Goal: Information Seeking & Learning: Learn about a topic

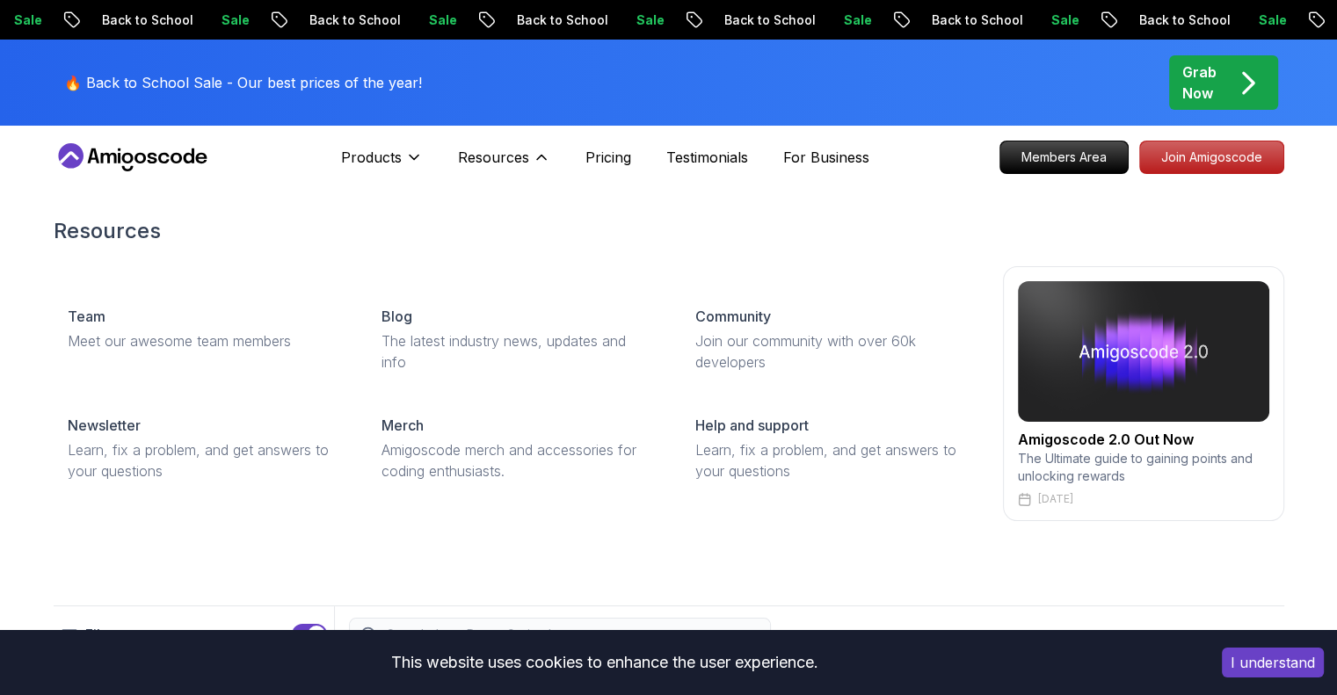
click at [505, 154] on p "Resources" at bounding box center [493, 157] width 71 height 21
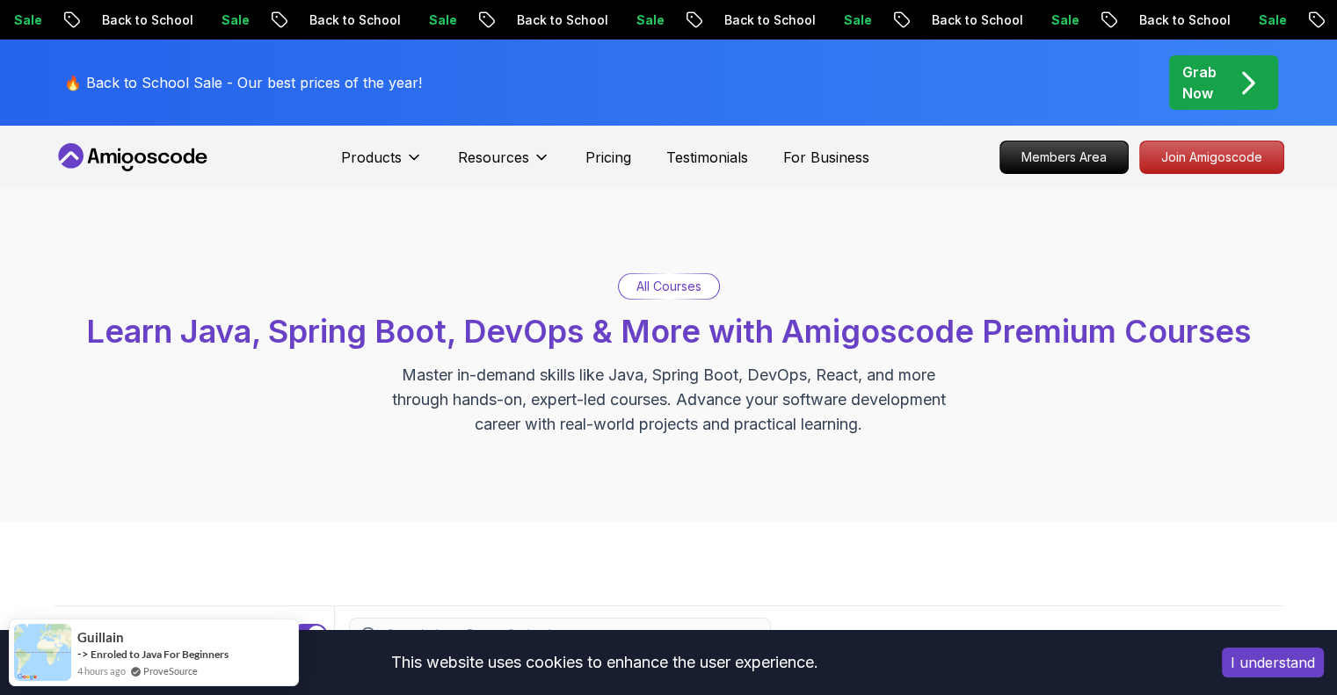
click at [505, 154] on p "Resources" at bounding box center [493, 157] width 71 height 21
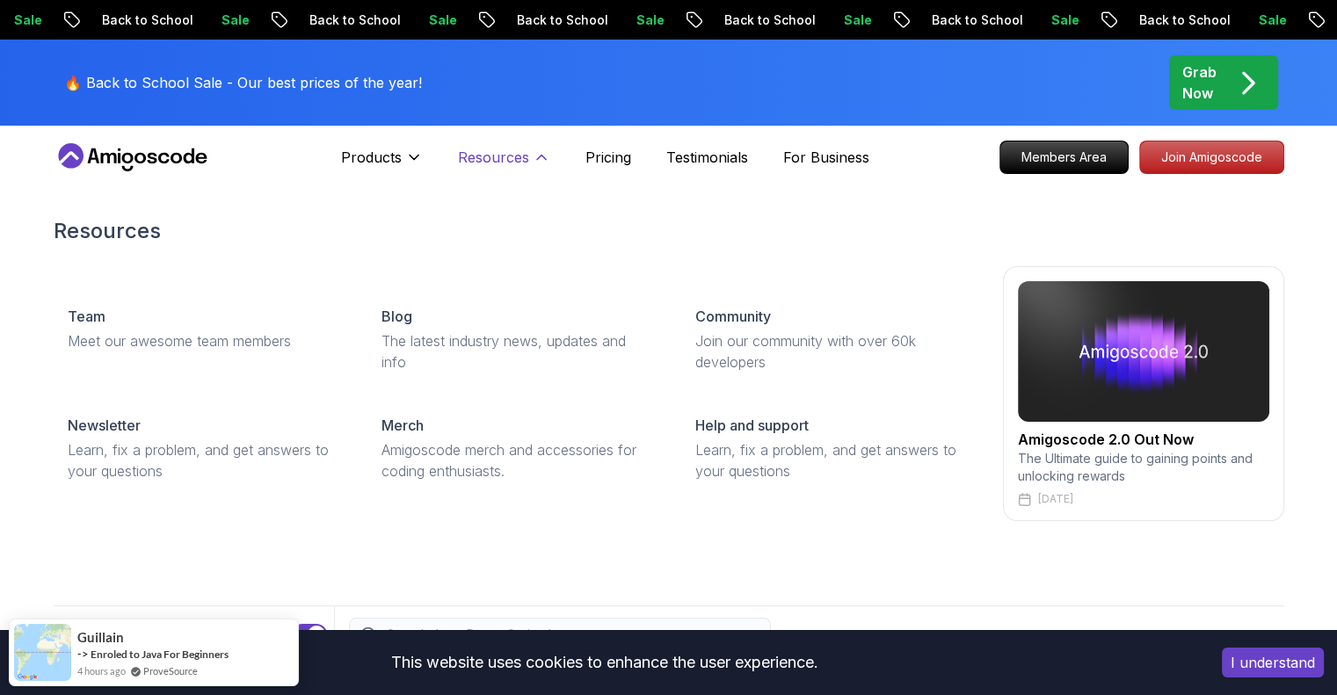
click at [497, 149] on p "Resources" at bounding box center [493, 157] width 71 height 21
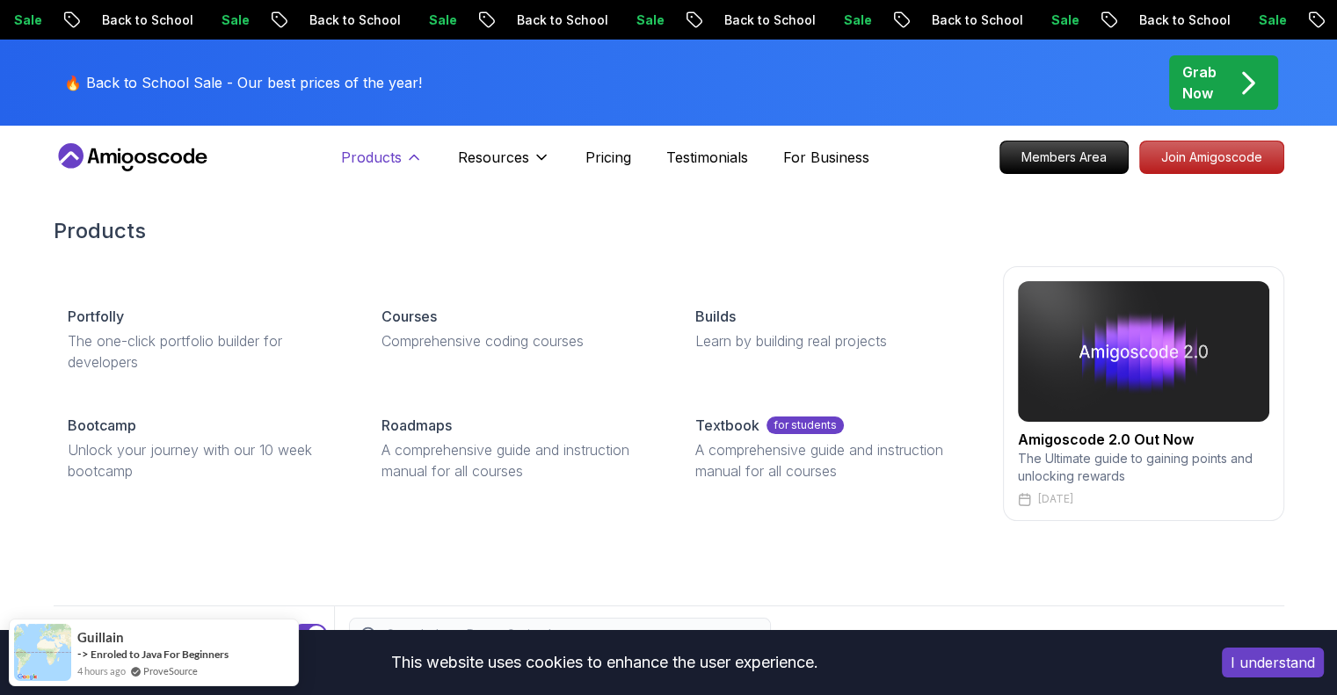
click at [384, 150] on p "Products" at bounding box center [371, 157] width 61 height 21
click at [388, 151] on p "Products" at bounding box center [371, 157] width 61 height 21
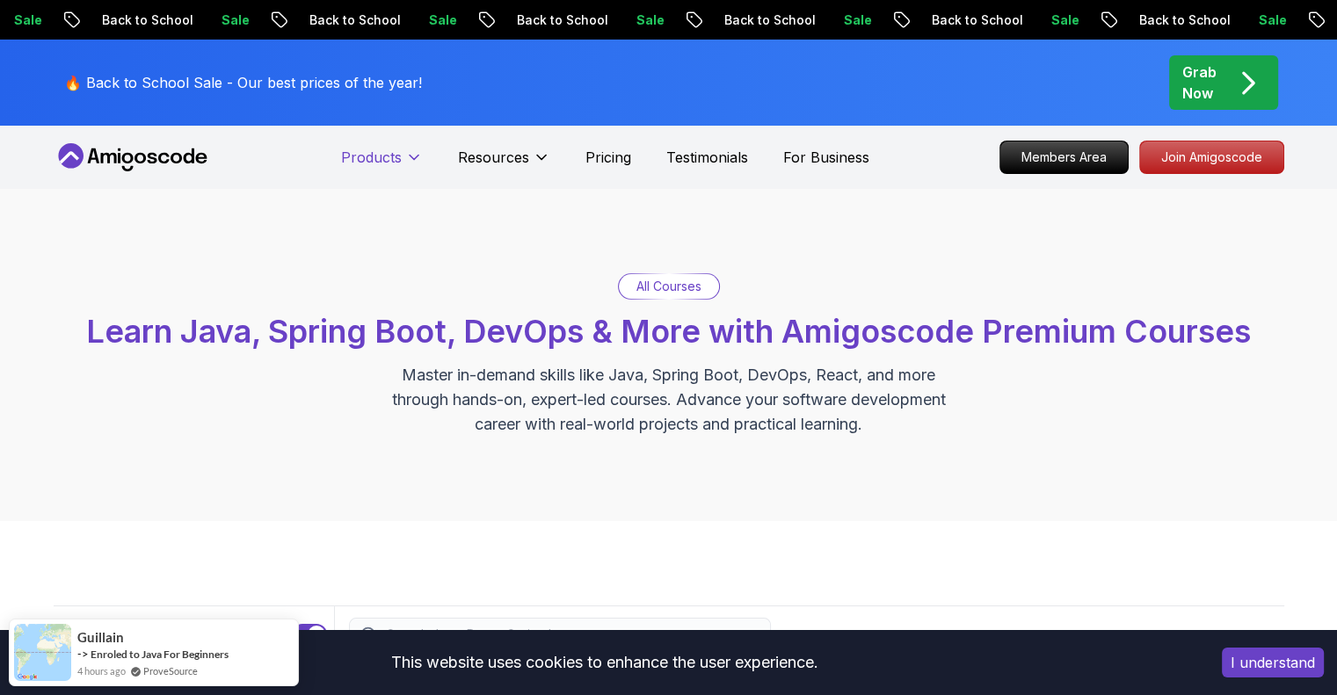
click at [388, 151] on p "Products" at bounding box center [371, 157] width 61 height 21
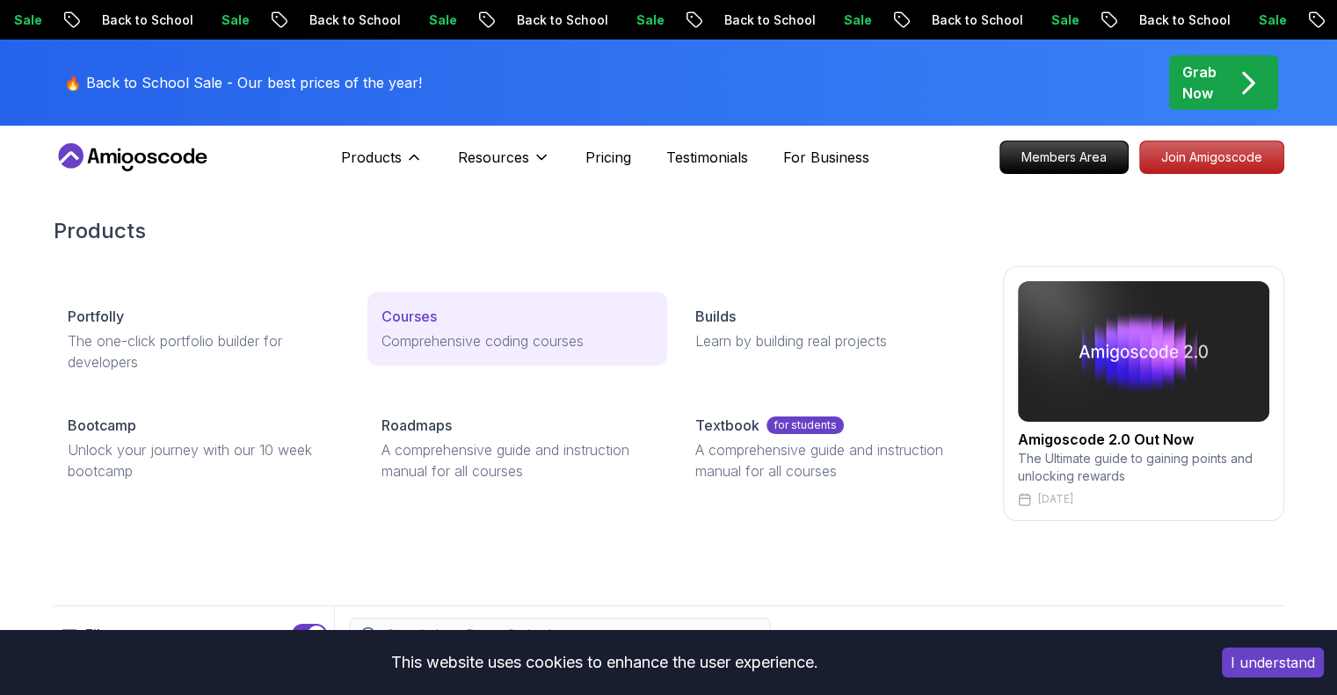
click at [413, 316] on p "Courses" at bounding box center [409, 316] width 55 height 21
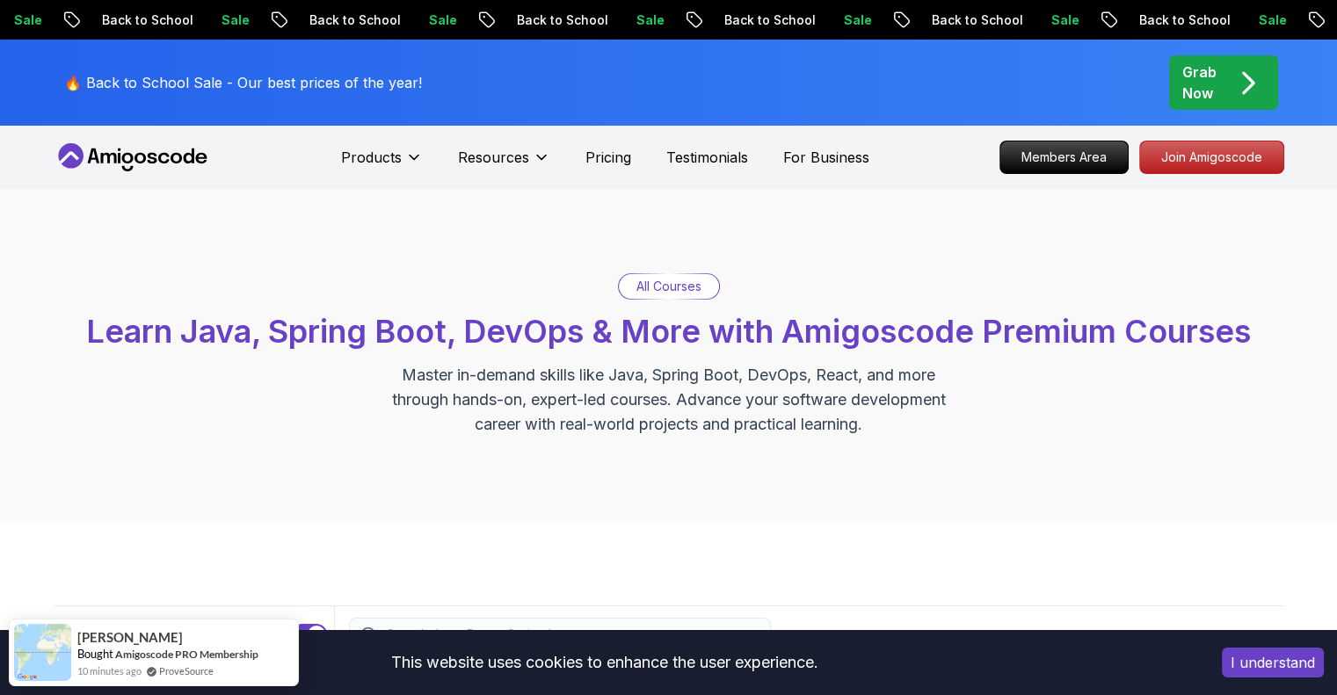
click at [689, 292] on p "All Courses" at bounding box center [669, 287] width 65 height 18
click at [651, 280] on p "All Courses" at bounding box center [669, 287] width 65 height 18
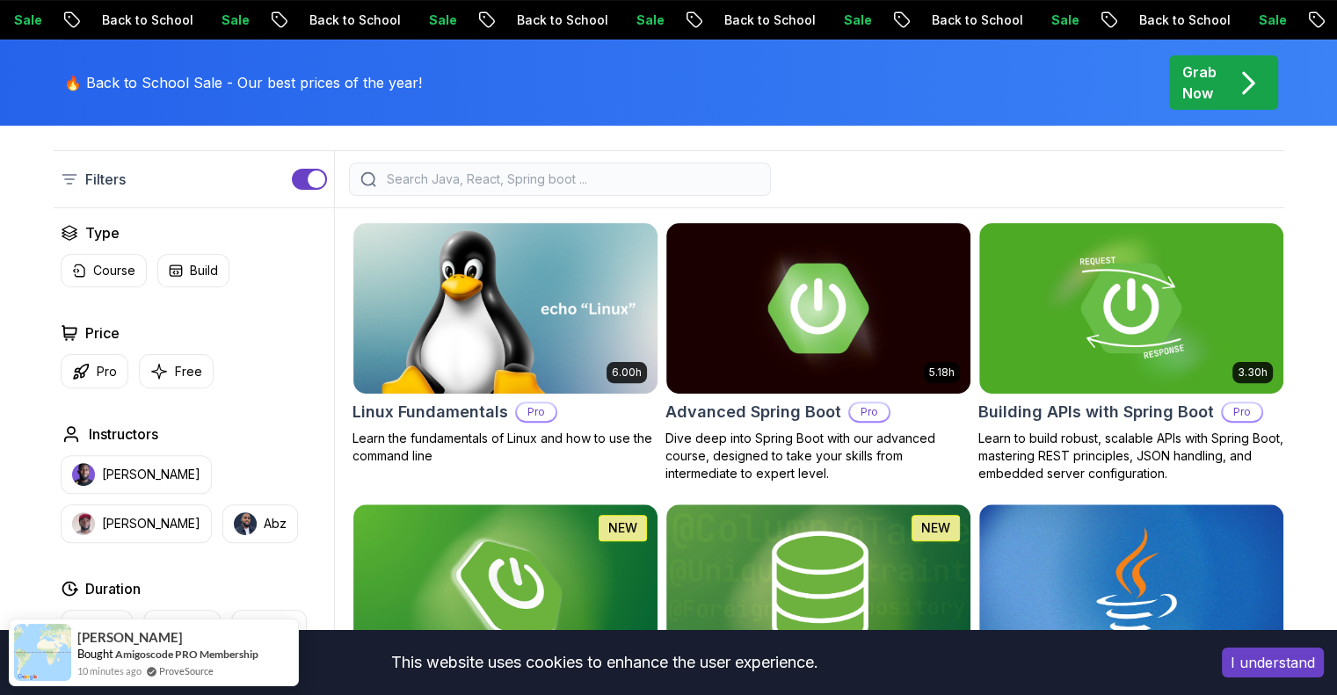
scroll to position [452, 0]
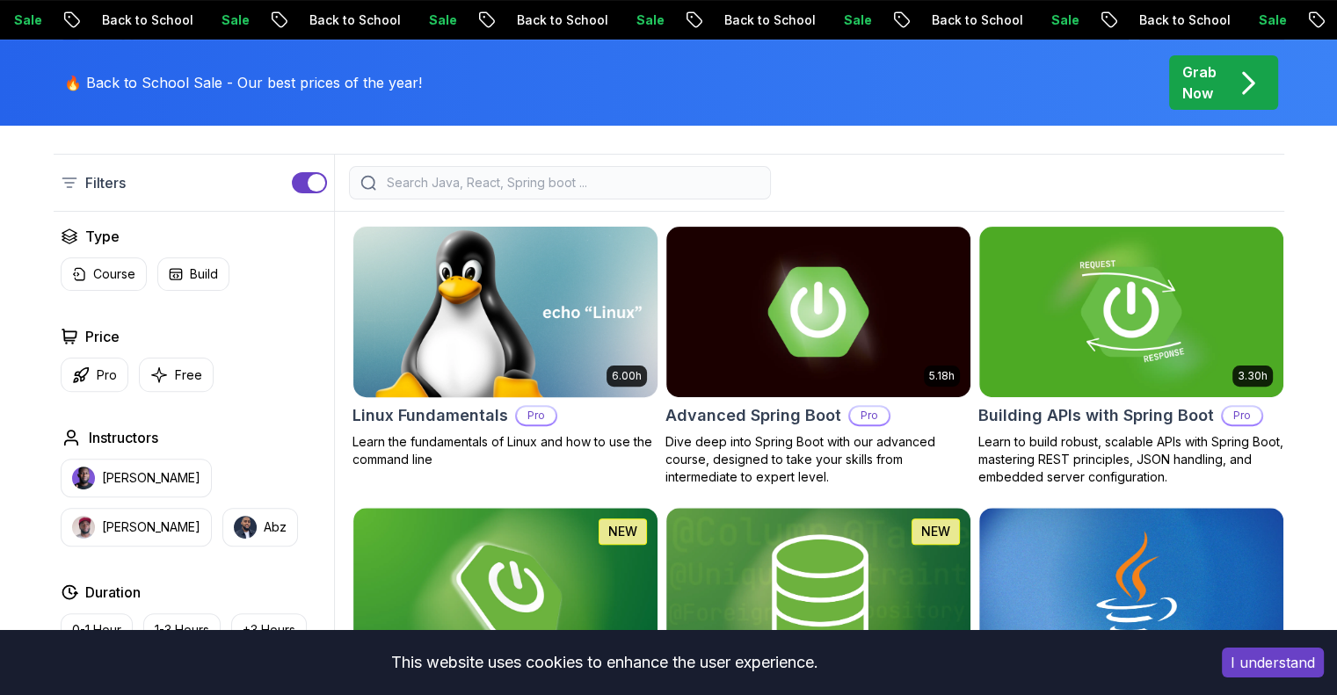
click at [446, 310] on img at bounding box center [505, 311] width 319 height 178
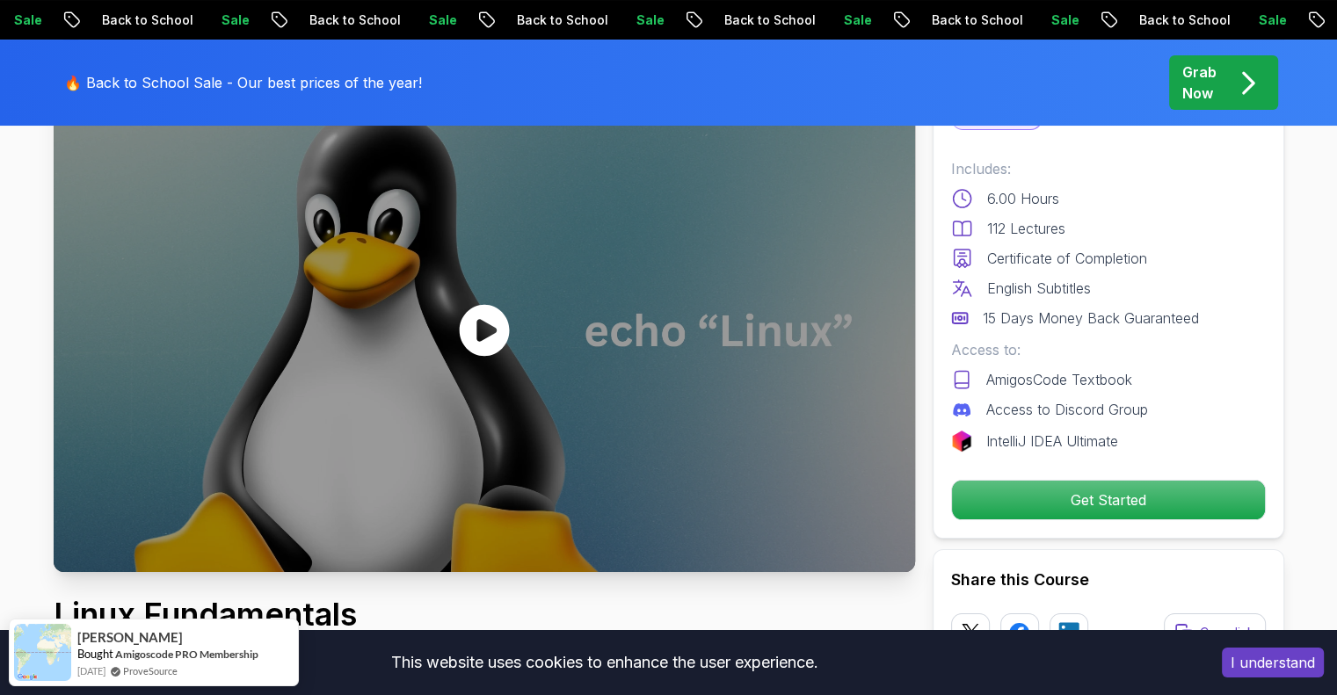
scroll to position [144, 0]
click at [472, 348] on icon at bounding box center [484, 329] width 50 height 52
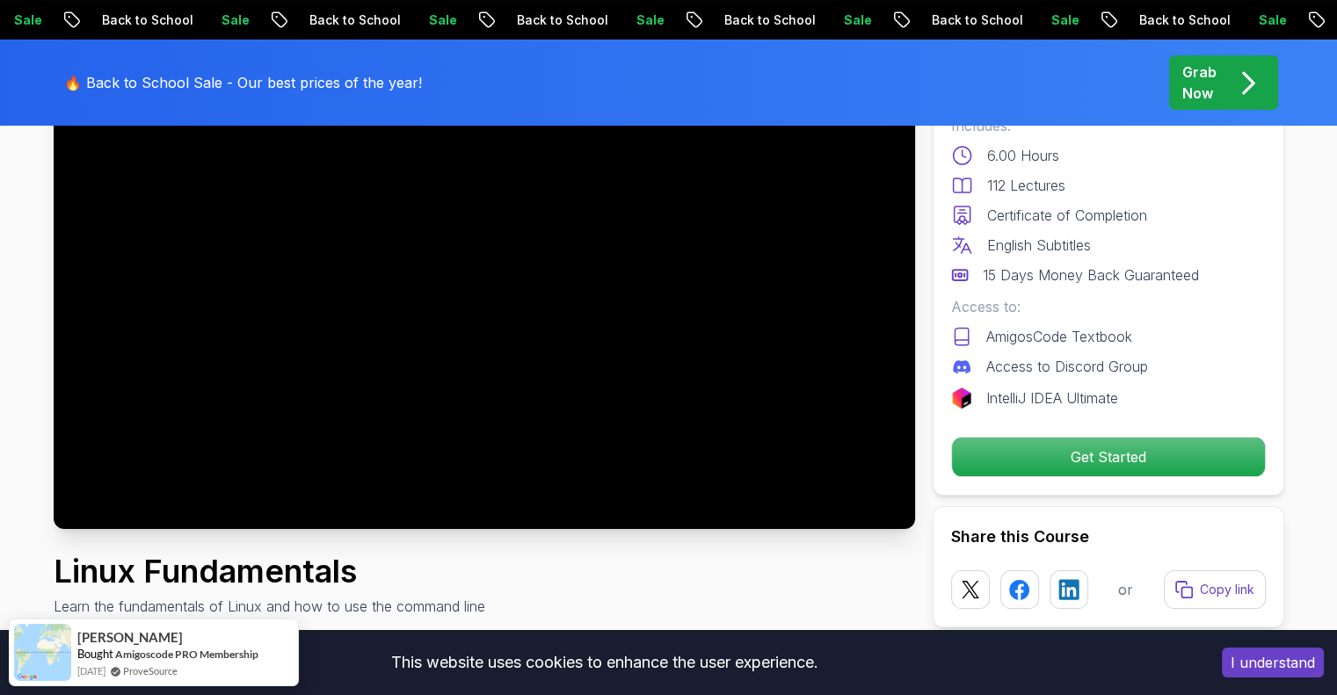
scroll to position [182, 0]
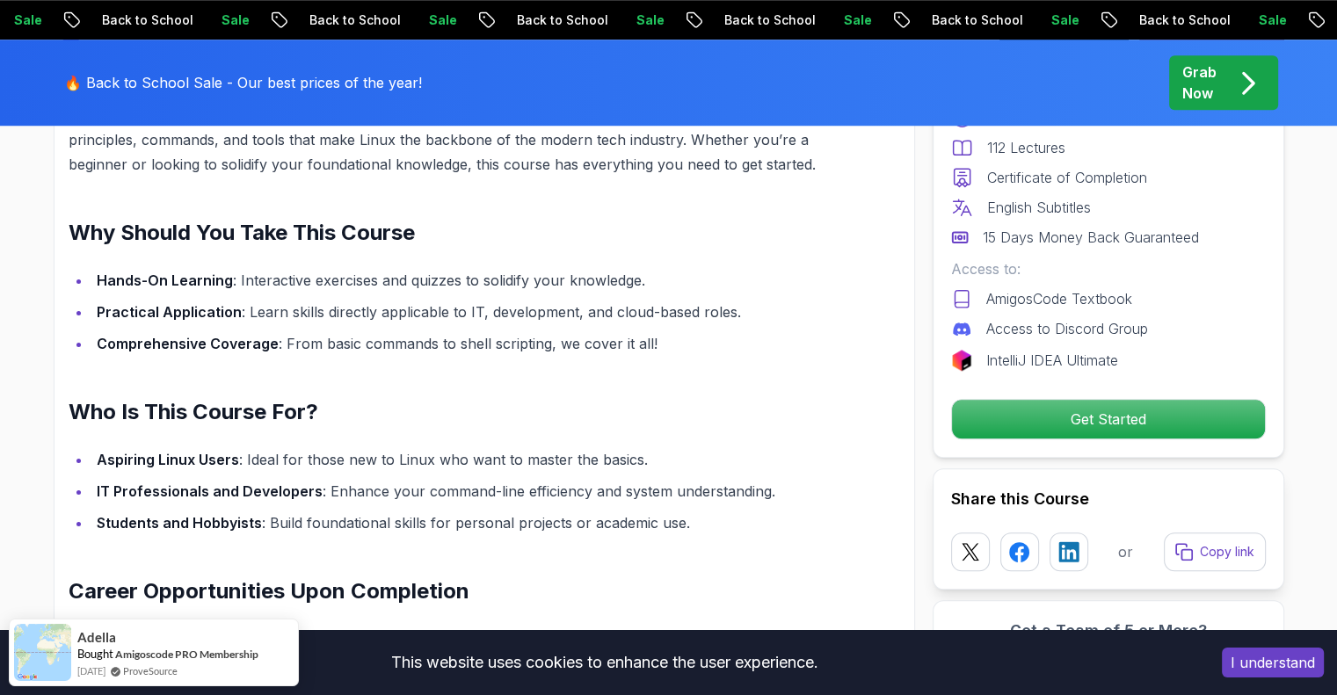
scroll to position [1474, 0]
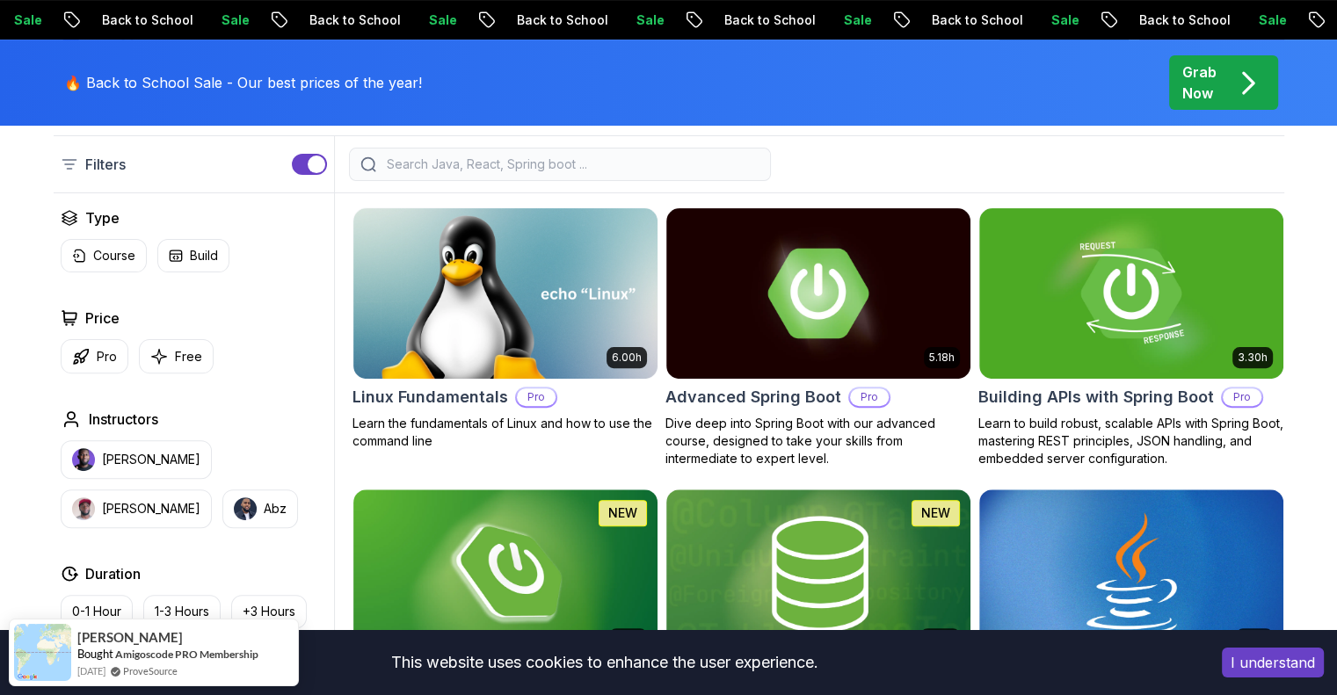
scroll to position [474, 0]
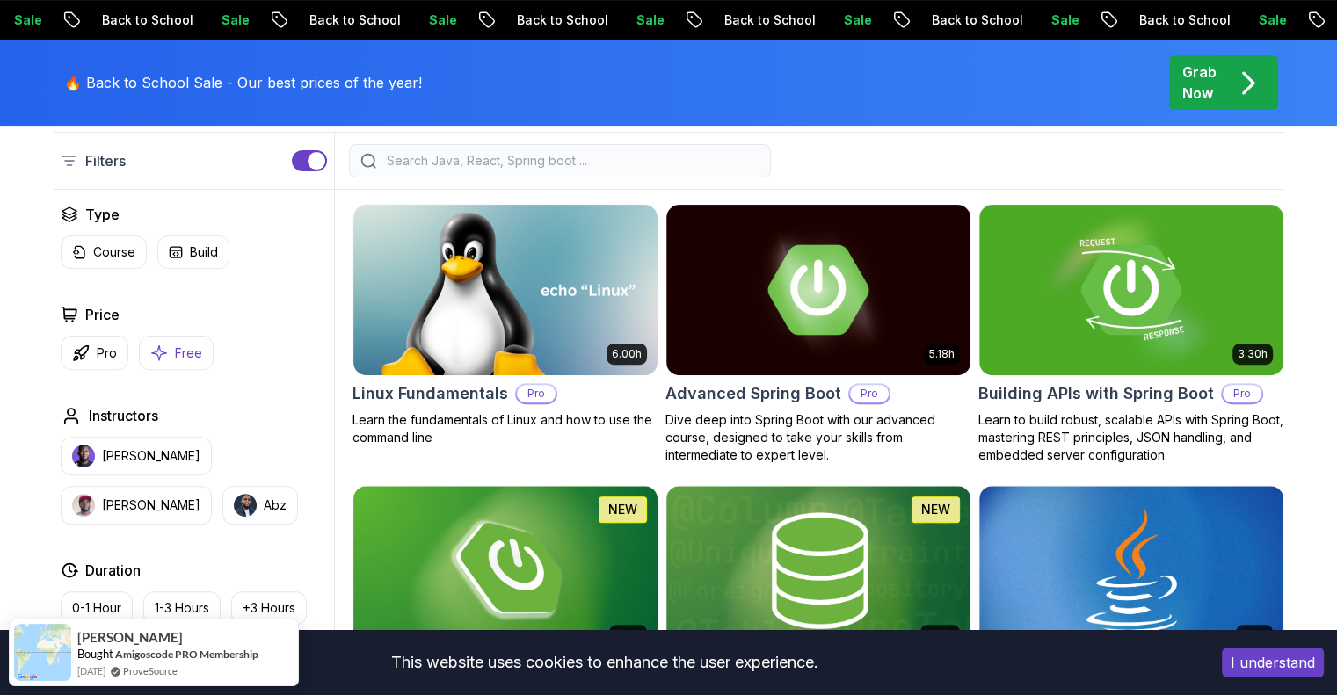
click at [169, 349] on button "Free" at bounding box center [176, 353] width 75 height 34
